Goal: Navigation & Orientation: Find specific page/section

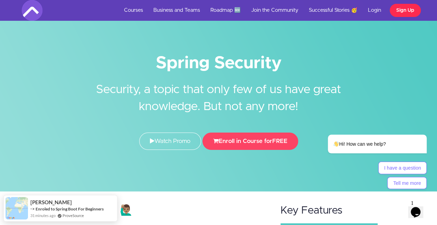
click at [402, 10] on link "Sign Up" at bounding box center [405, 10] width 31 height 13
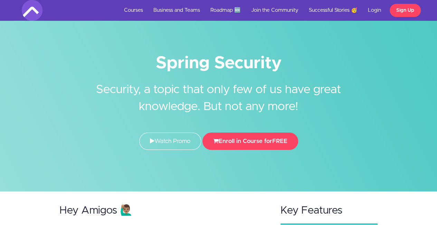
click at [133, 9] on link "Courses" at bounding box center [133, 10] width 29 height 21
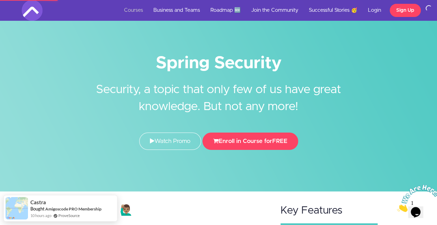
click at [137, 8] on link "Courses" at bounding box center [133, 10] width 29 height 21
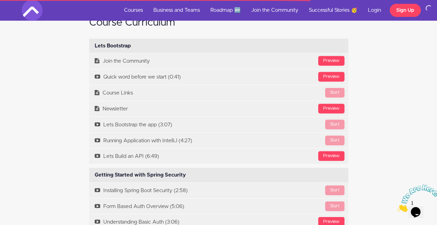
scroll to position [939, 0]
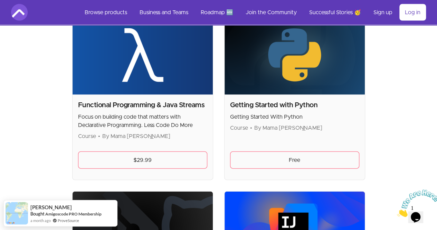
scroll to position [652, 0]
